Goal: Task Accomplishment & Management: Use online tool/utility

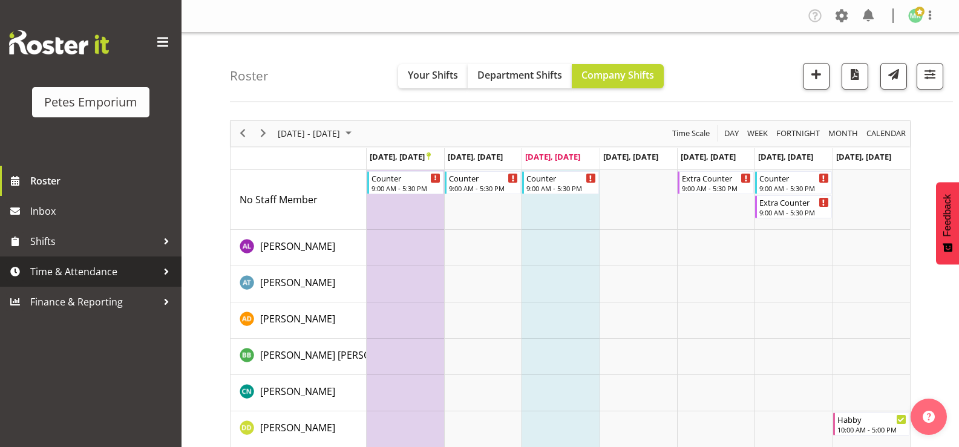
click at [80, 278] on span "Time & Attendance" at bounding box center [93, 272] width 127 height 18
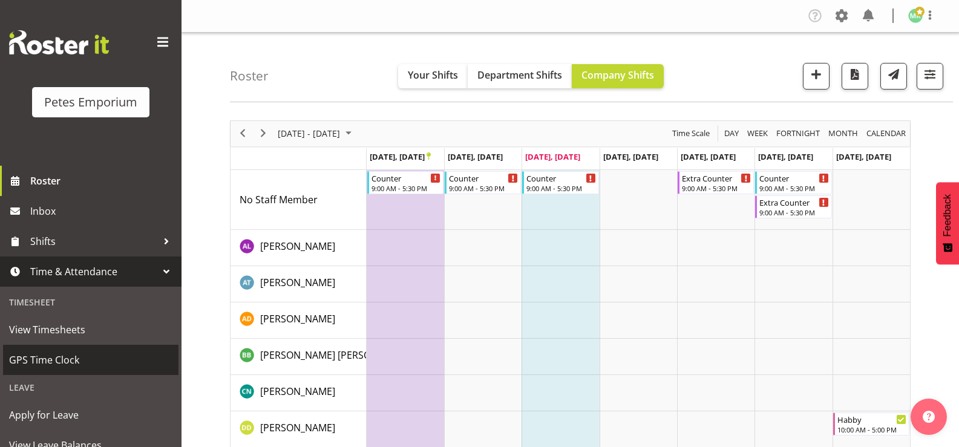
click at [80, 358] on span "GPS Time Clock" at bounding box center [90, 360] width 163 height 18
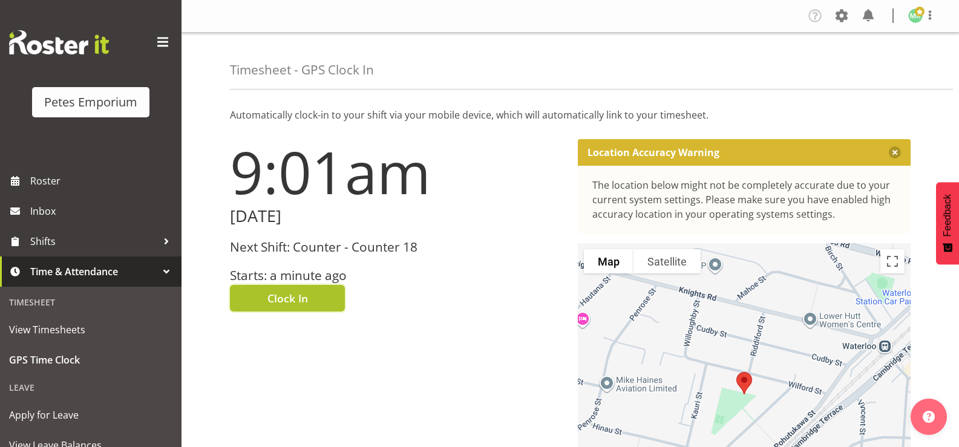
click at [318, 306] on button "Clock In" at bounding box center [287, 298] width 115 height 27
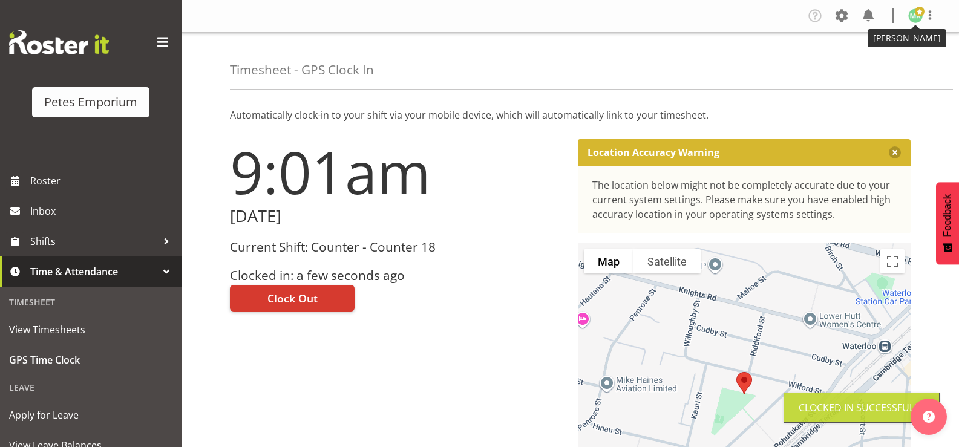
click at [915, 19] on img at bounding box center [915, 15] width 15 height 15
click at [882, 67] on link "Log Out" at bounding box center [879, 64] width 116 height 22
